Goal: Go to known website: Access a specific website the user already knows

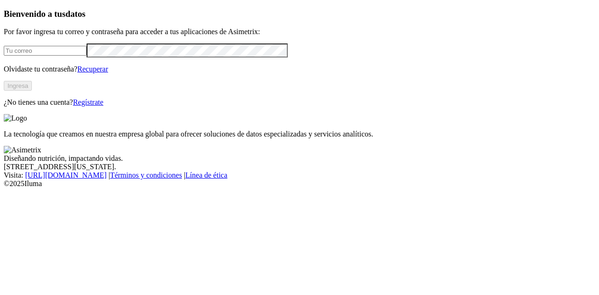
type input "[EMAIL_ADDRESS][DOMAIN_NAME]"
click at [32, 91] on button "Ingresa" at bounding box center [18, 86] width 28 height 10
